Goal: Communication & Community: Answer question/provide support

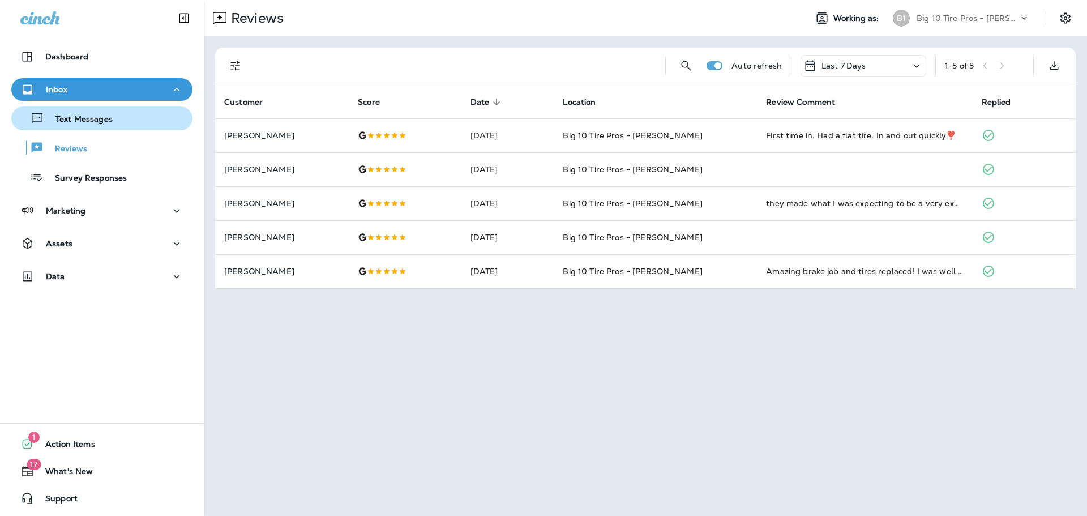
click at [87, 113] on div "Text Messages" at bounding box center [64, 118] width 97 height 17
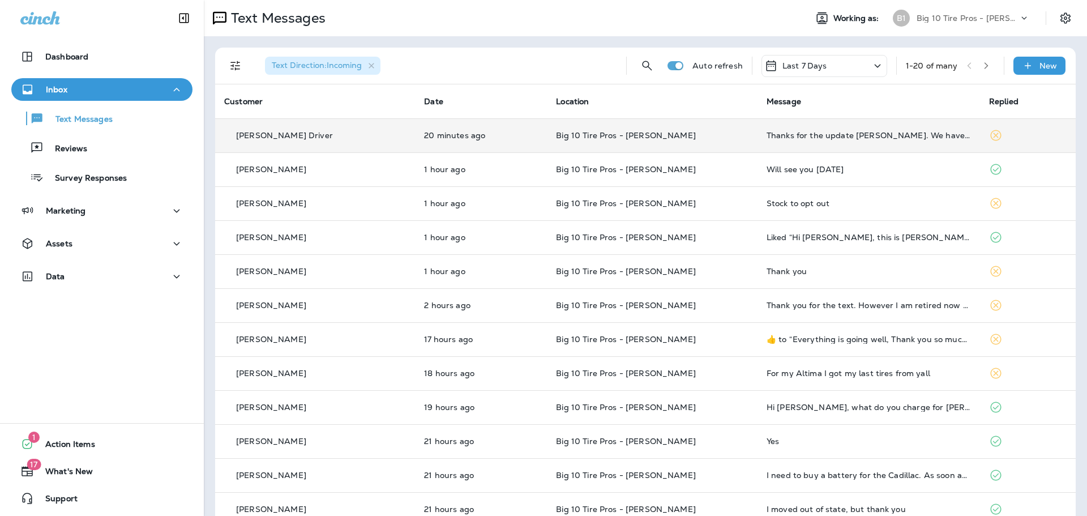
click at [839, 137] on div "Thanks for the update [PERSON_NAME]. We have moved to [GEOGRAPHIC_DATA]." at bounding box center [869, 135] width 204 height 9
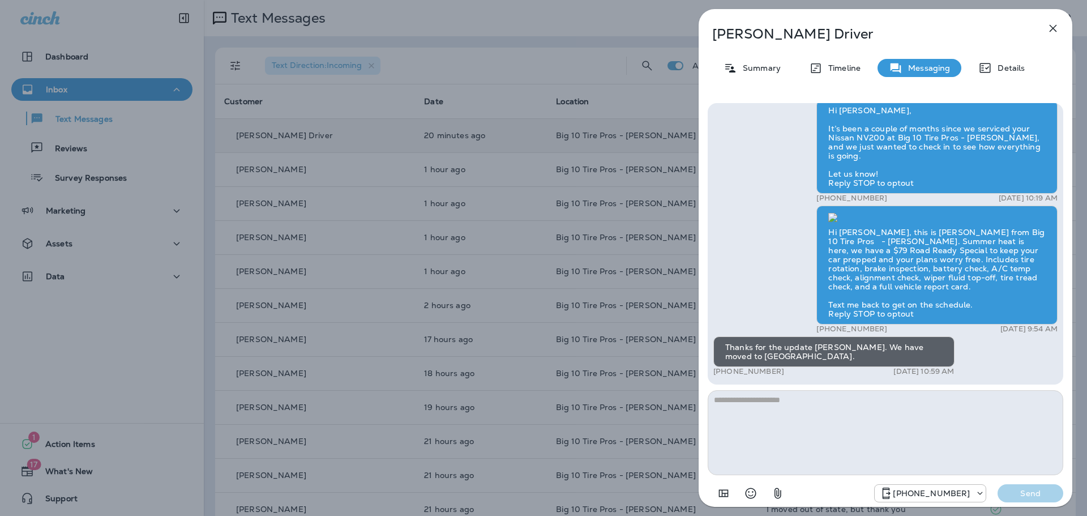
click at [762, 428] on textarea at bounding box center [886, 432] width 356 height 85
drag, startPoint x: 762, startPoint y: 428, endPoint x: 827, endPoint y: 482, distance: 84.8
type textarea "**********"
drag, startPoint x: 827, startPoint y: 482, endPoint x: 1038, endPoint y: 495, distance: 211.0
click at [1037, 495] on p "Send" at bounding box center [1031, 493] width 48 height 10
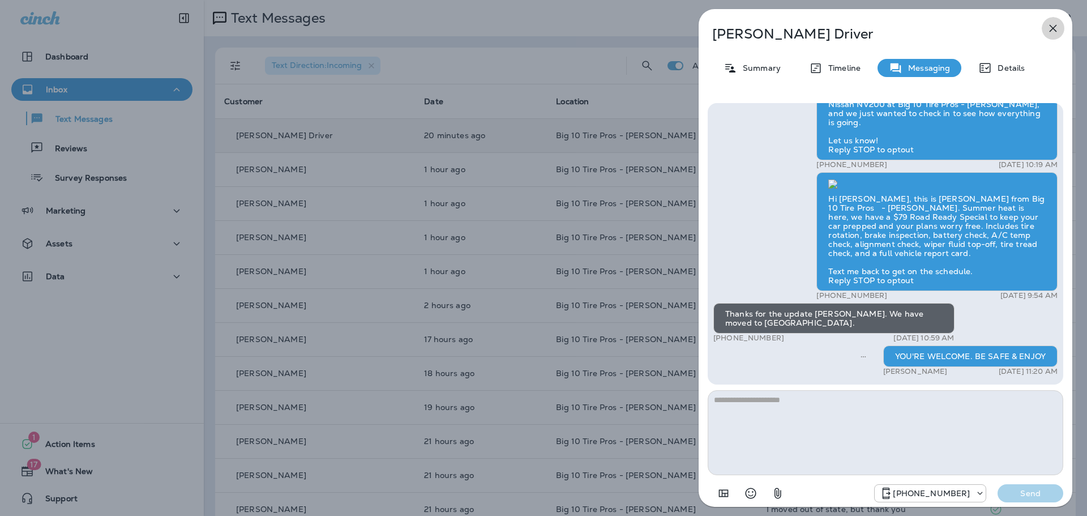
click at [1054, 27] on icon "button" at bounding box center [1053, 28] width 7 height 7
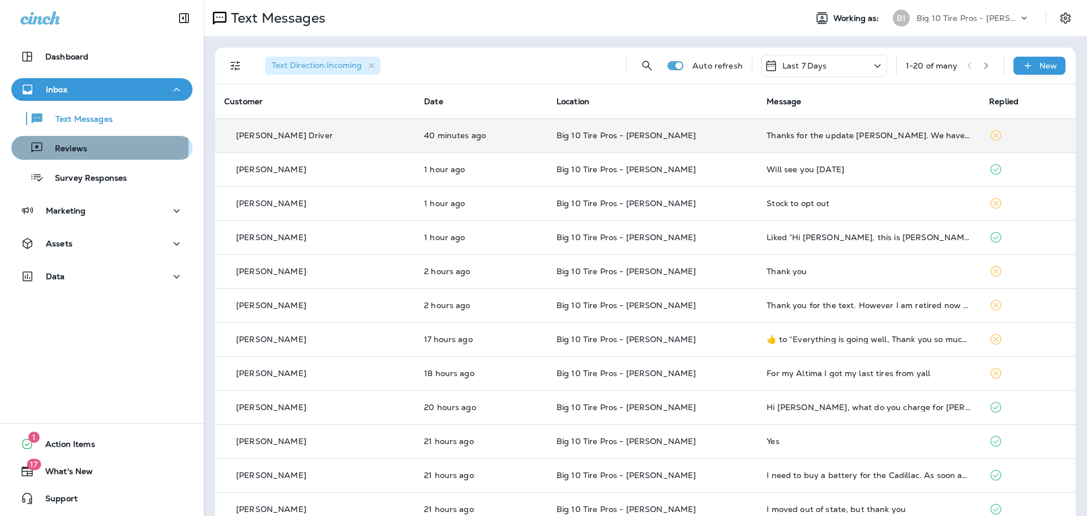
click at [79, 146] on p "Reviews" at bounding box center [66, 149] width 44 height 11
